Goal: Check status: Check status

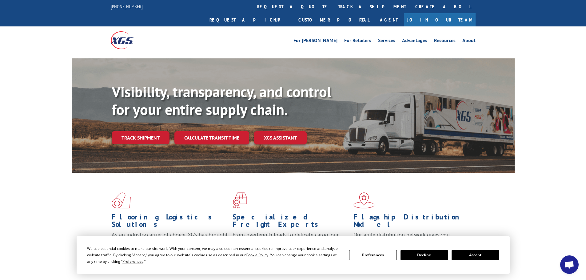
drag, startPoint x: 482, startPoint y: 254, endPoint x: 446, endPoint y: 253, distance: 36.3
click at [482, 254] on button "Accept" at bounding box center [475, 255] width 47 height 10
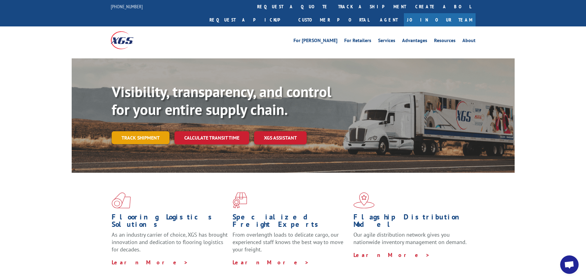
click at [144, 131] on link "Track shipment" at bounding box center [141, 137] width 58 height 13
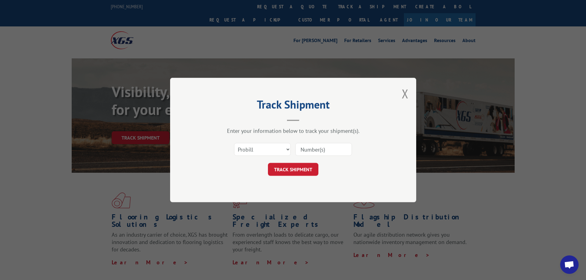
click at [307, 148] on input at bounding box center [323, 149] width 57 height 13
paste input "AA05005967"
type input "AA05005967"
click at [302, 167] on button "TRACK SHIPMENT" at bounding box center [293, 169] width 50 height 13
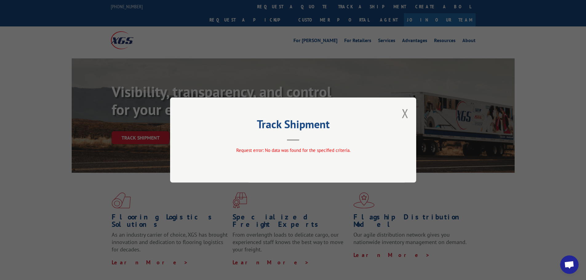
click at [396, 113] on div "Track Shipment Request error: No data was found for the specified criteria." at bounding box center [293, 140] width 246 height 85
click at [403, 115] on button "Close modal" at bounding box center [405, 113] width 7 height 16
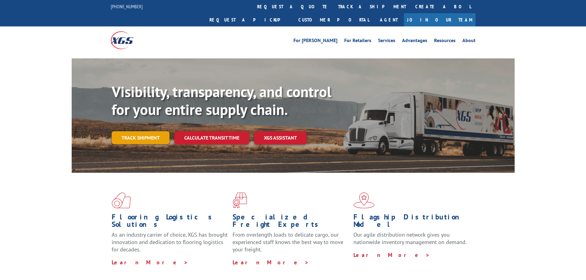
click at [146, 131] on link "Track shipment" at bounding box center [141, 137] width 58 height 13
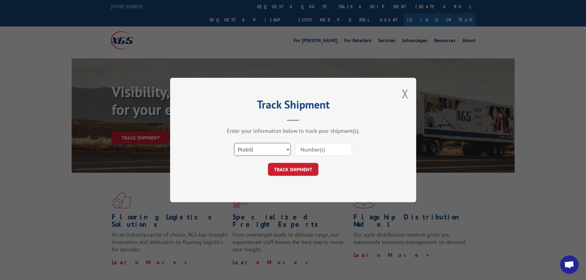
click at [276, 153] on select "Select category... Probill BOL PO" at bounding box center [262, 149] width 57 height 13
select select "po"
click at [234, 143] on select "Select category... Probill BOL PO" at bounding box center [262, 149] width 57 height 13
click at [317, 153] on input at bounding box center [323, 149] width 57 height 13
paste input "14546585"
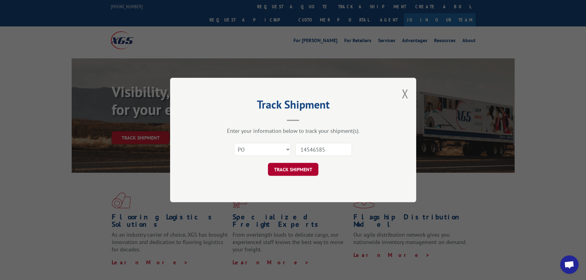
type input "14546585"
click at [290, 170] on button "TRACK SHIPMENT" at bounding box center [293, 169] width 50 height 13
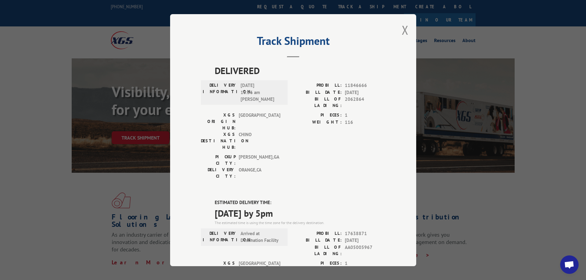
scroll to position [31, 0]
